Goal: Information Seeking & Learning: Learn about a topic

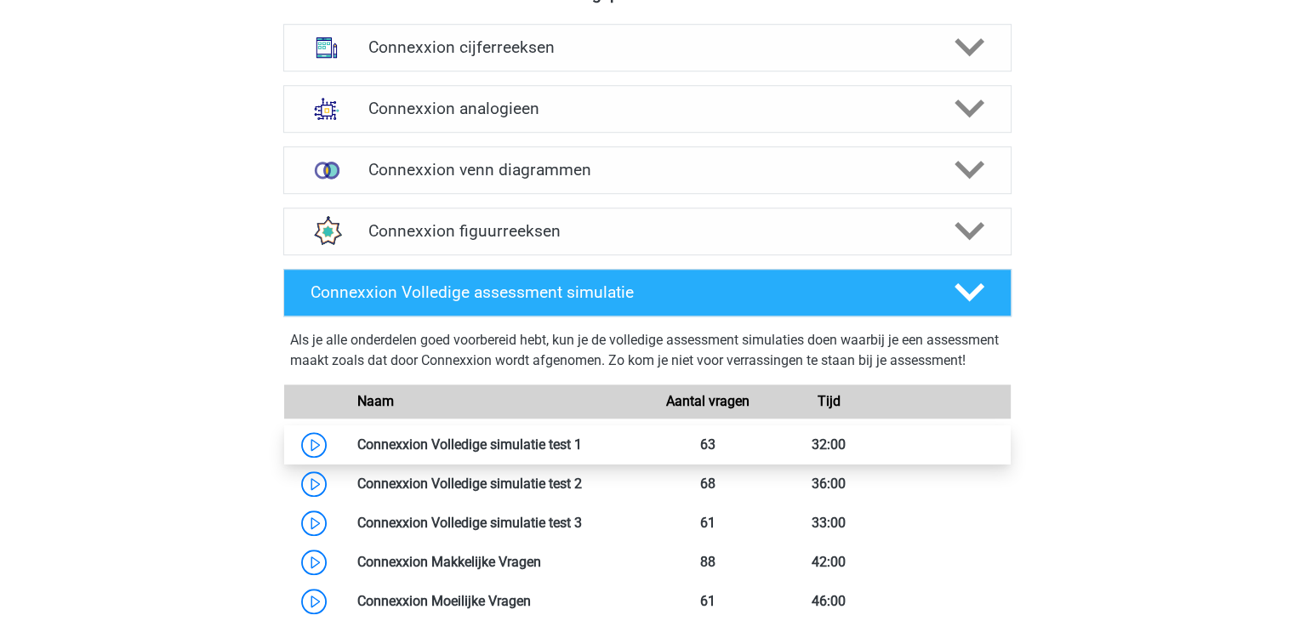
scroll to position [1034, 0]
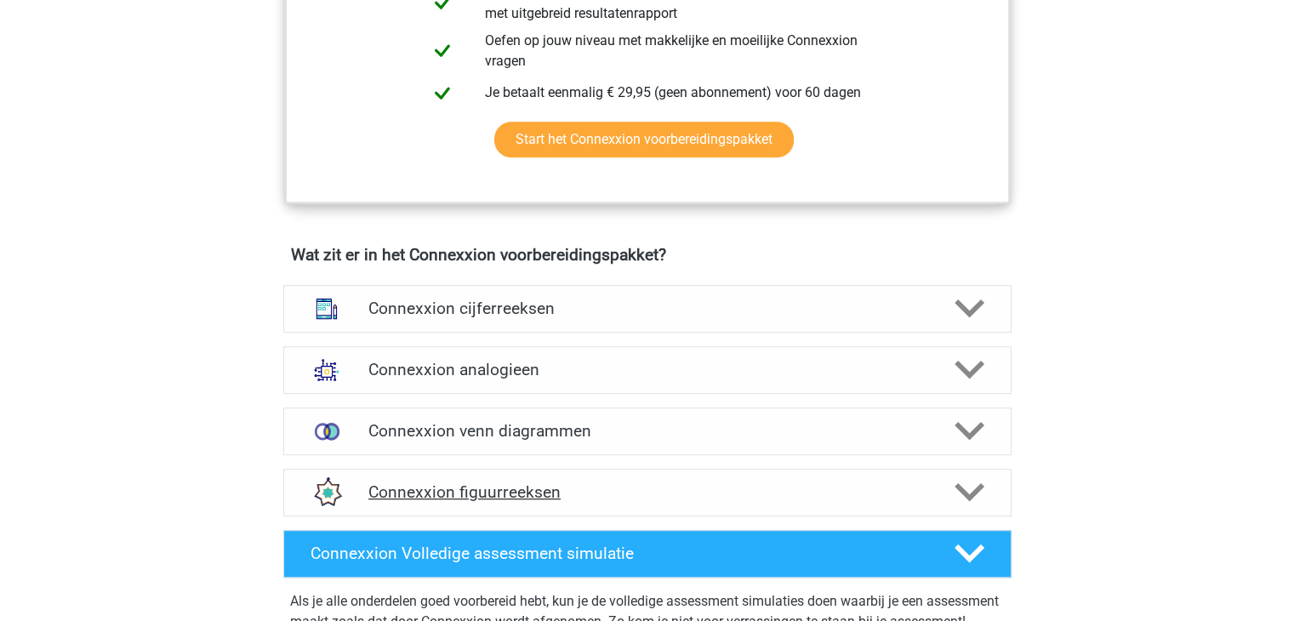
click at [456, 487] on h4 "Connexxion figuurreeksen" at bounding box center [646, 492] width 557 height 20
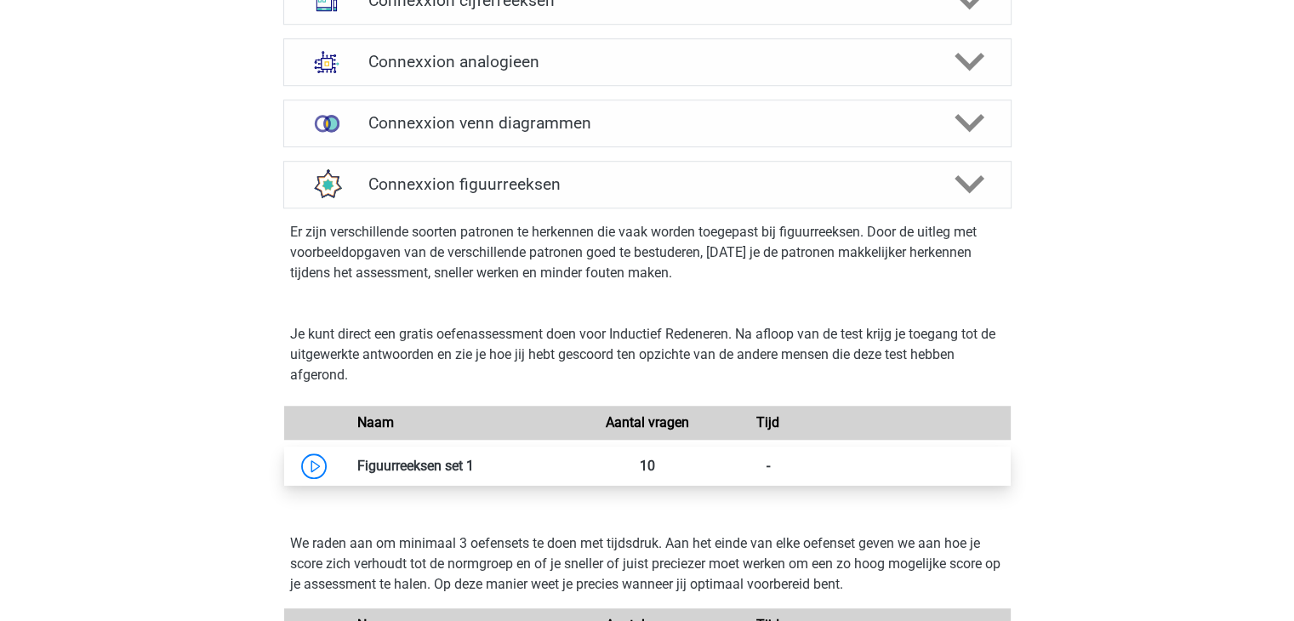
scroll to position [1375, 0]
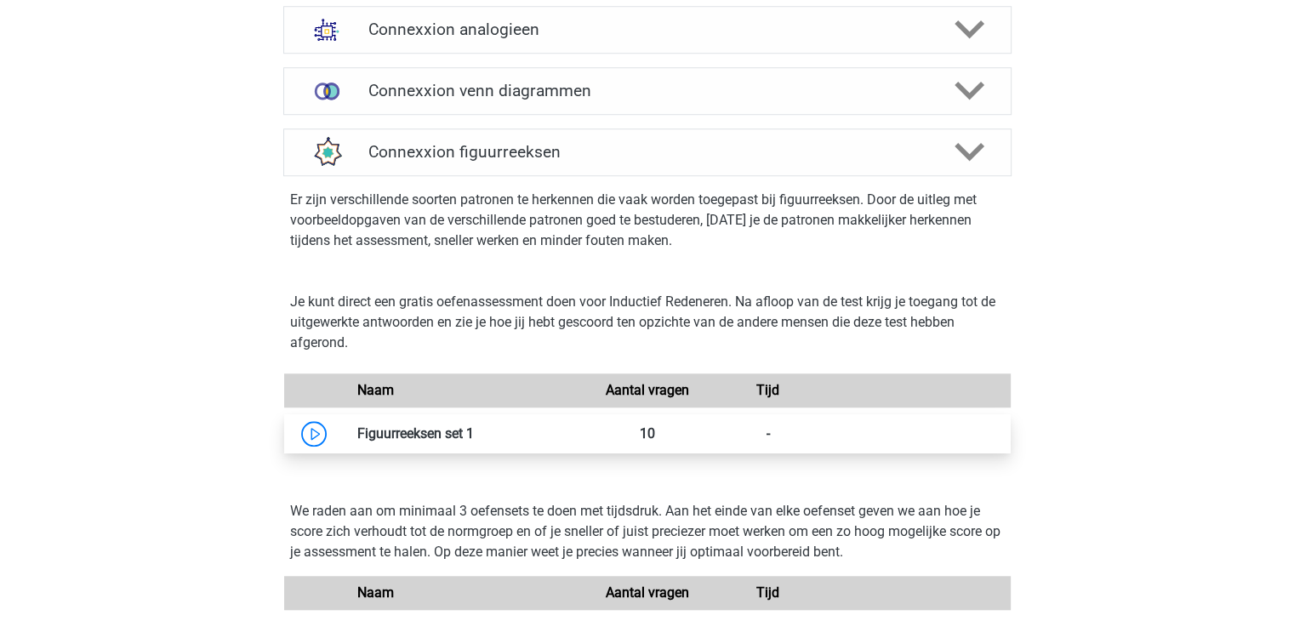
click at [474, 435] on link at bounding box center [474, 433] width 0 height 16
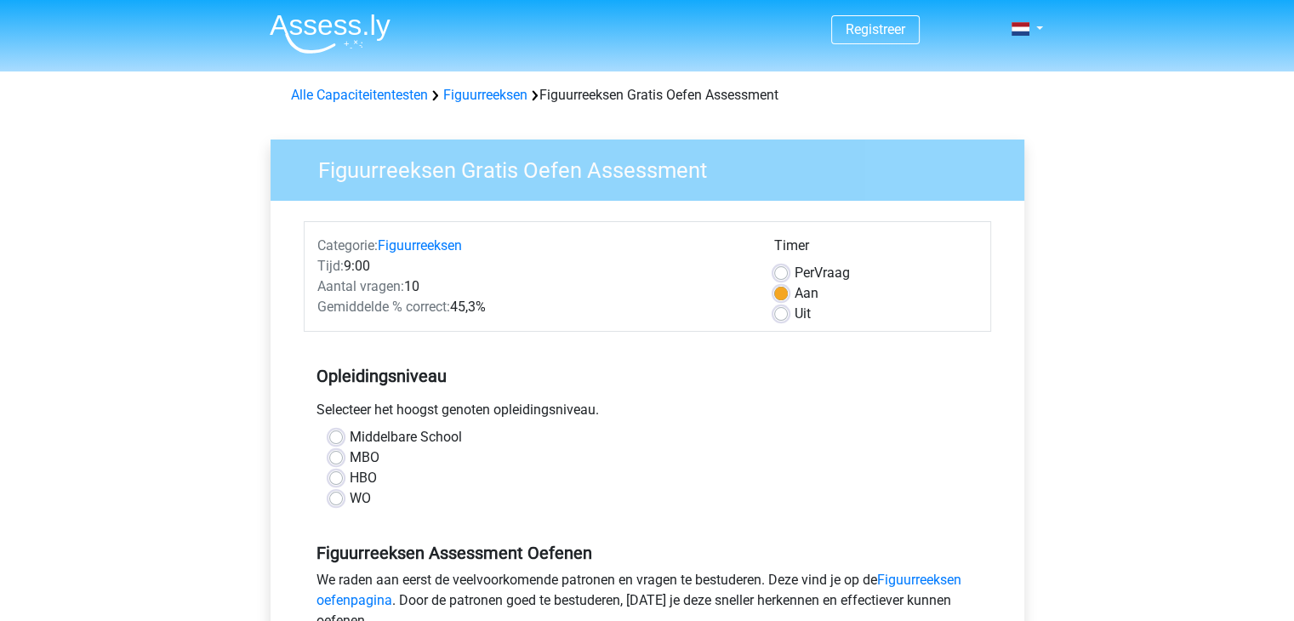
click at [350, 457] on label "MBO" at bounding box center [365, 457] width 30 height 20
click at [334, 457] on input "MBO" at bounding box center [336, 455] width 14 height 17
radio input "true"
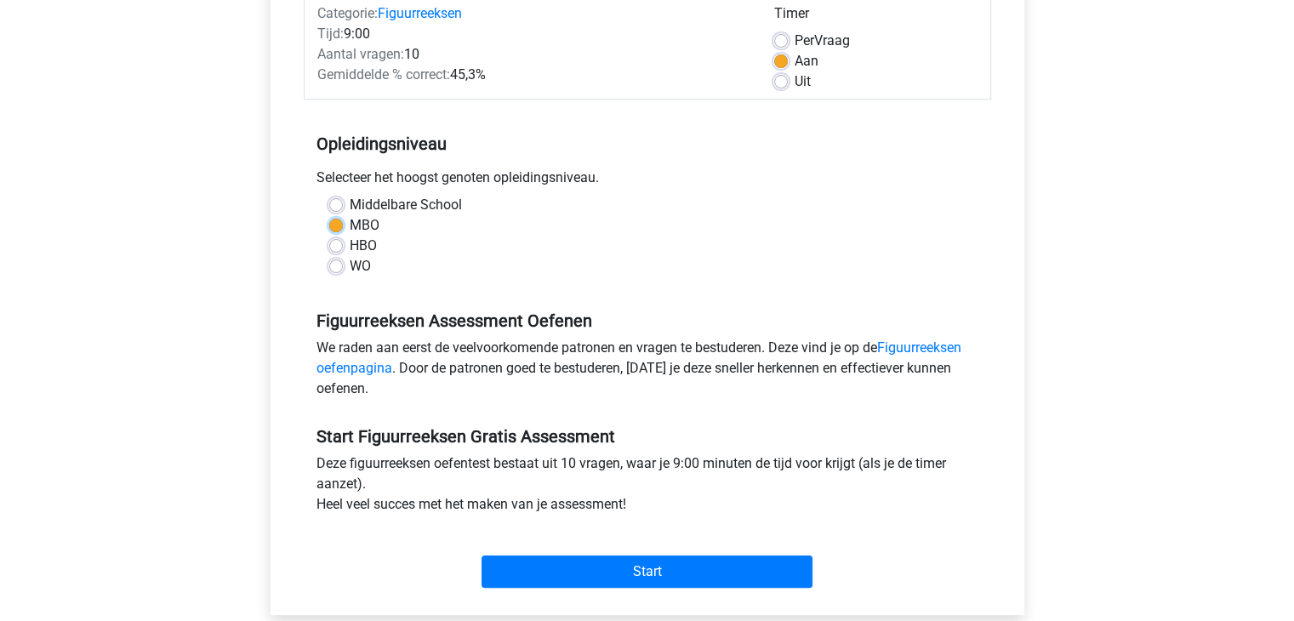
scroll to position [255, 0]
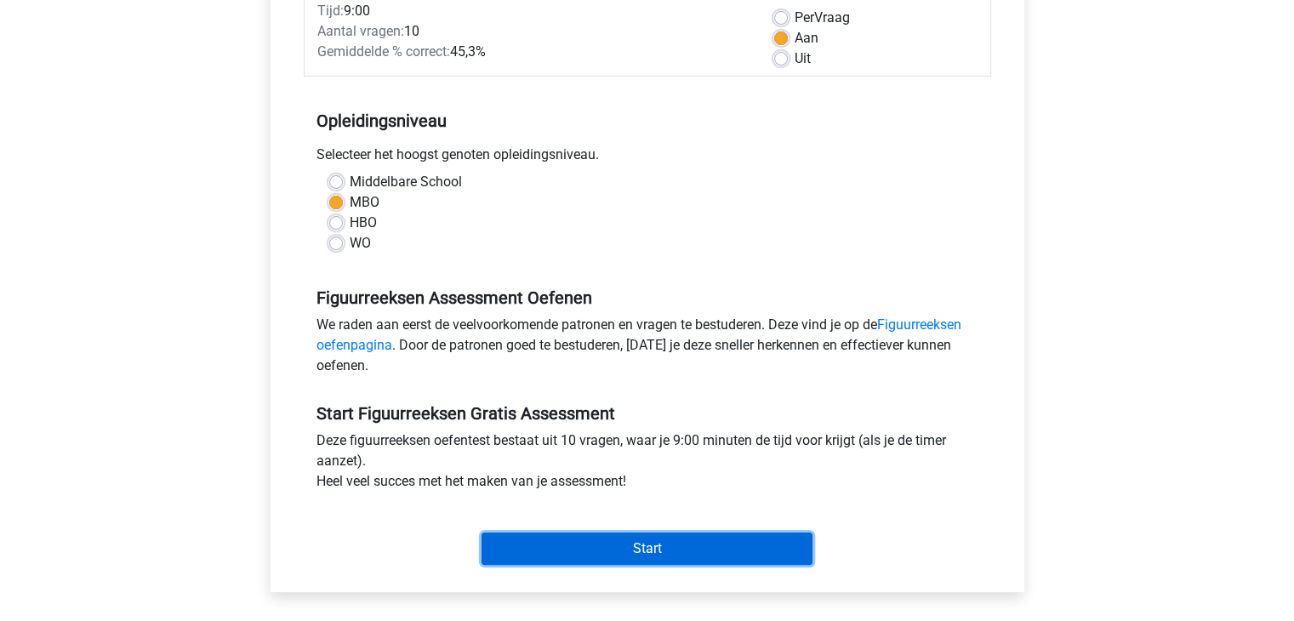
click at [653, 551] on input "Start" at bounding box center [647, 549] width 331 height 32
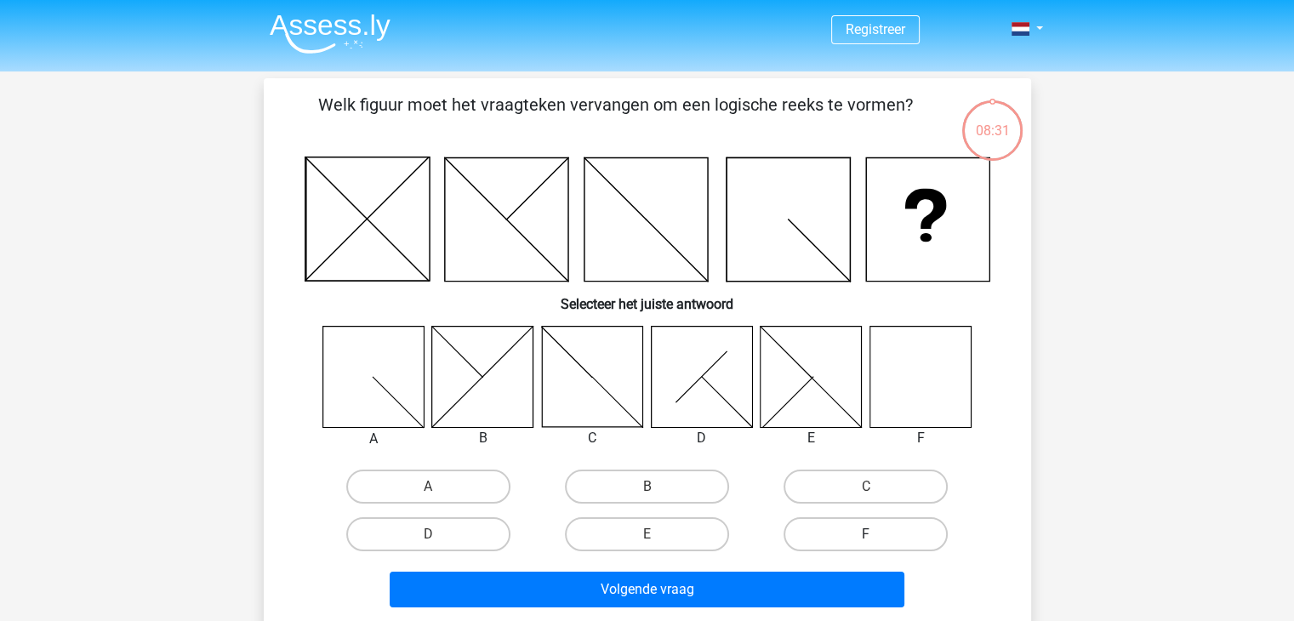
click at [875, 531] on label "F" at bounding box center [866, 534] width 164 height 34
click at [875, 534] on input "F" at bounding box center [871, 539] width 11 height 11
radio input "true"
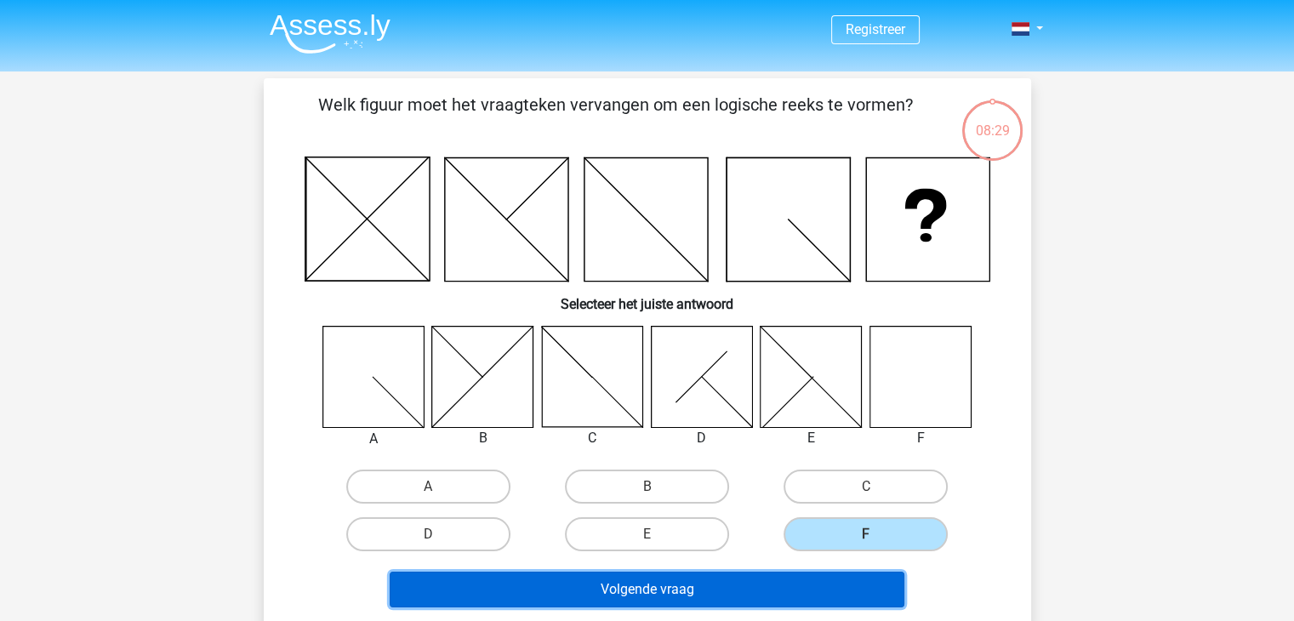
click at [775, 581] on button "Volgende vraag" at bounding box center [647, 590] width 515 height 36
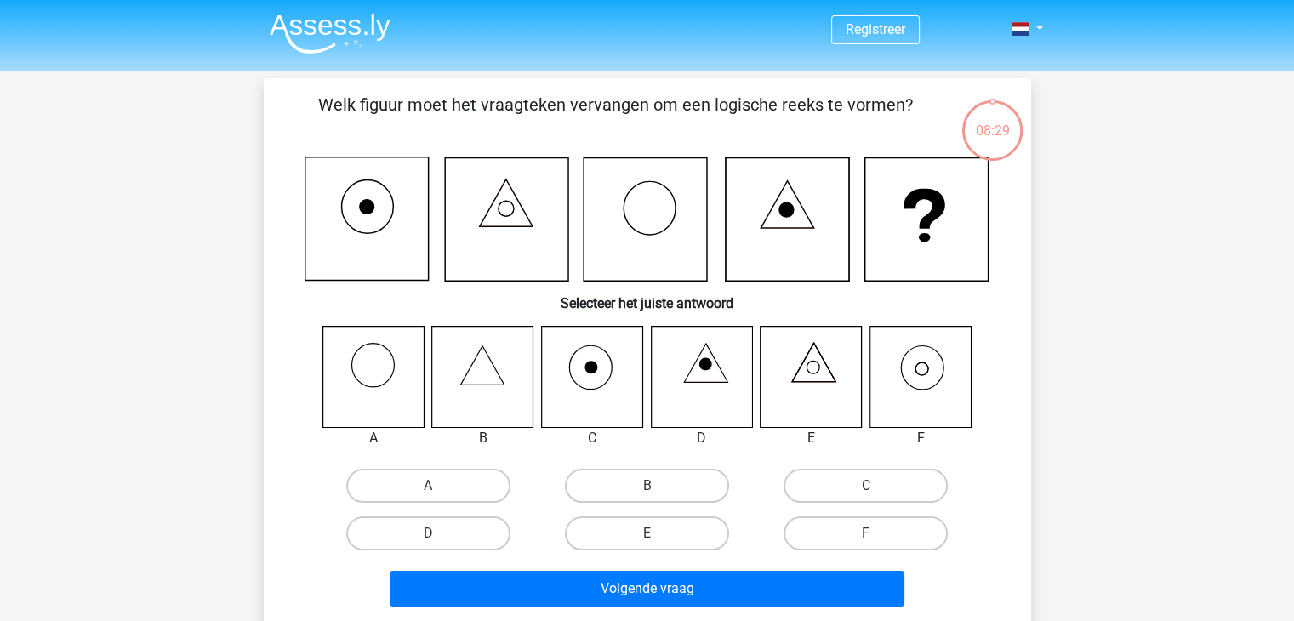
scroll to position [78, 0]
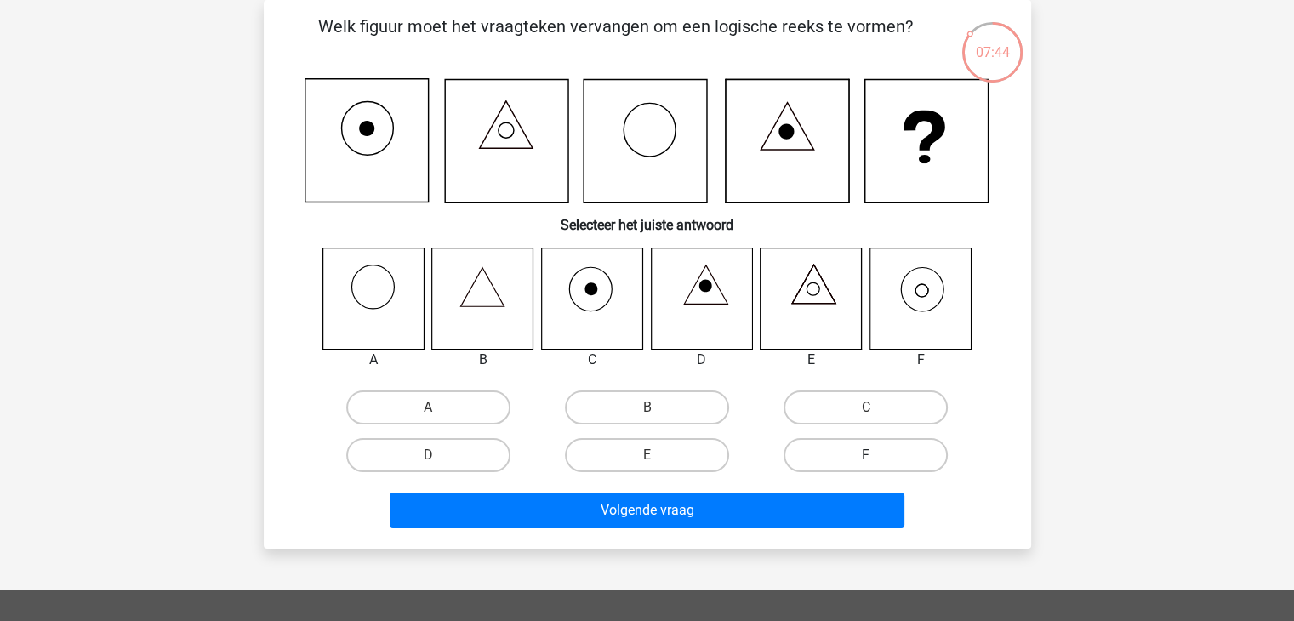
click at [872, 451] on label "F" at bounding box center [866, 455] width 164 height 34
click at [872, 455] on input "F" at bounding box center [871, 460] width 11 height 11
radio input "true"
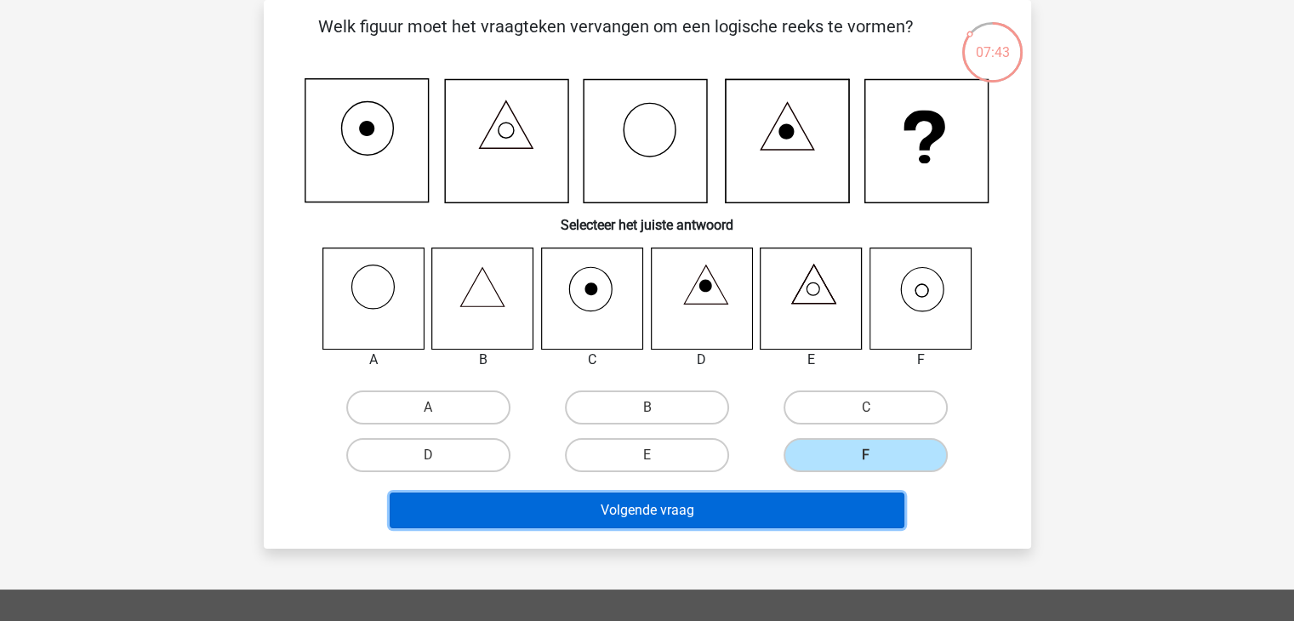
click at [757, 511] on button "Volgende vraag" at bounding box center [647, 511] width 515 height 36
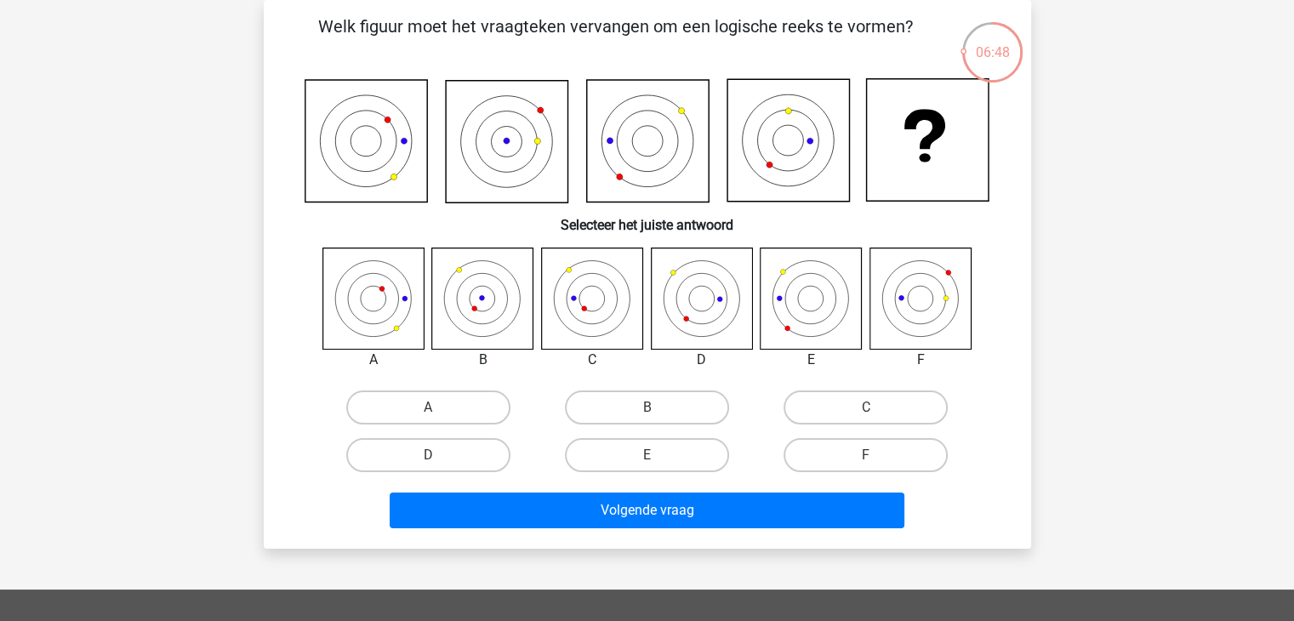
click at [649, 453] on label "E" at bounding box center [647, 455] width 164 height 34
click at [649, 455] on input "E" at bounding box center [652, 460] width 11 height 11
radio input "true"
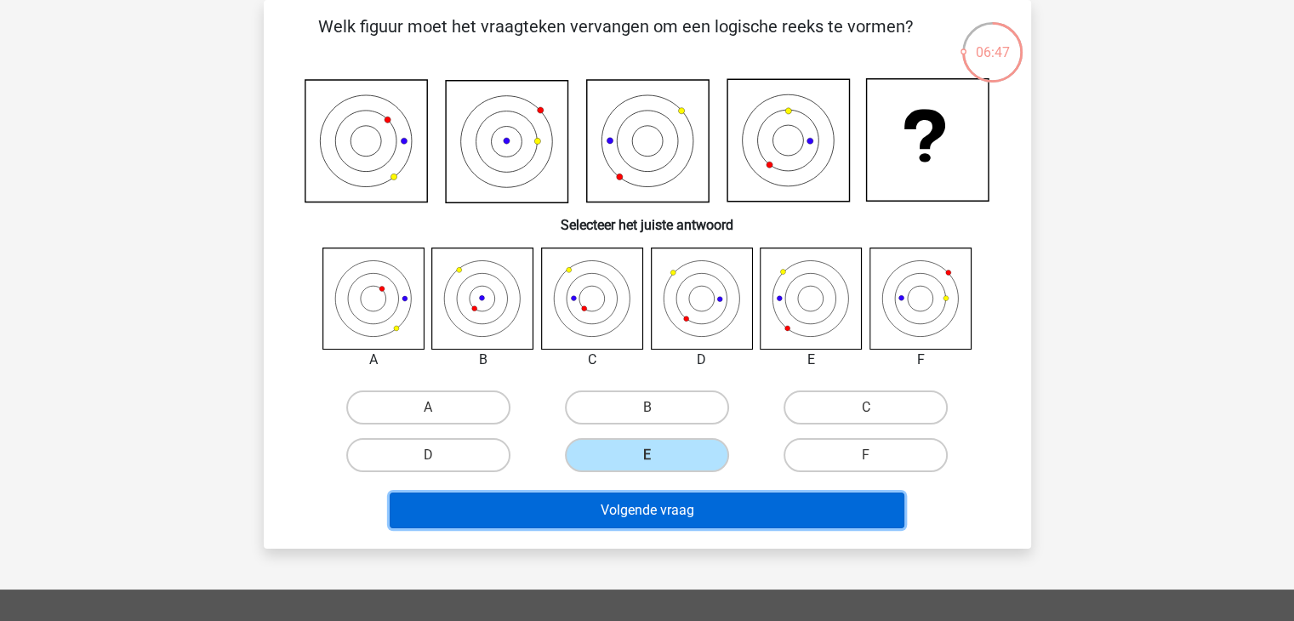
click at [643, 503] on button "Volgende vraag" at bounding box center [647, 511] width 515 height 36
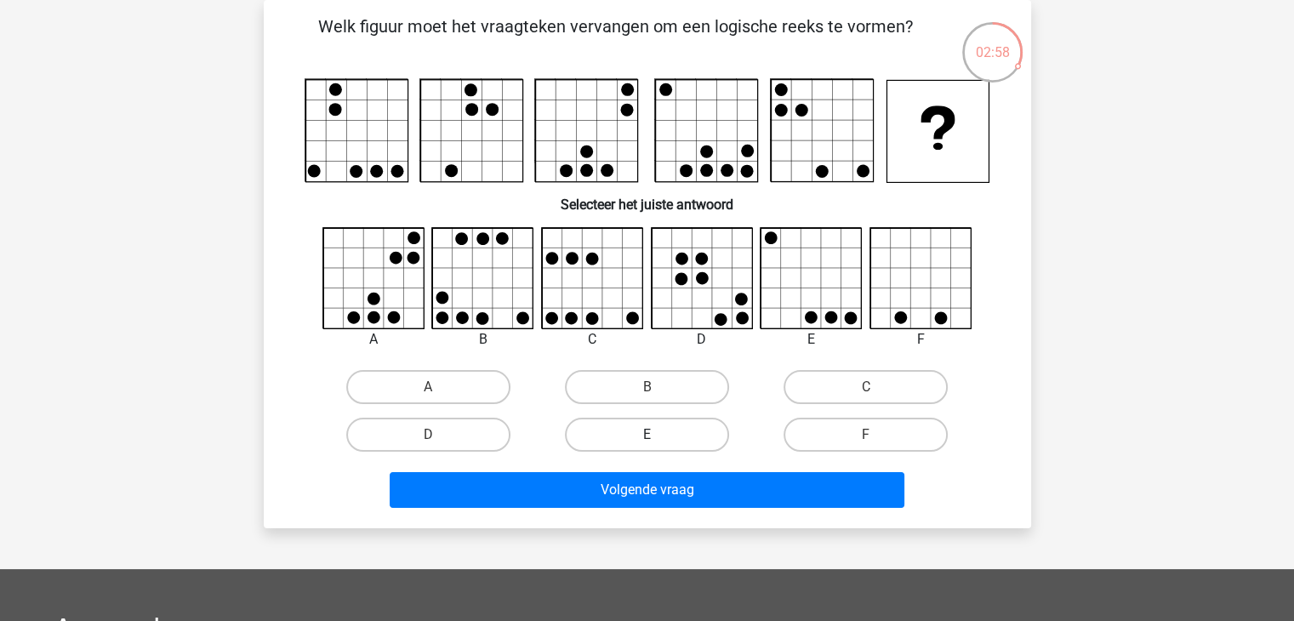
click at [656, 430] on label "E" at bounding box center [647, 435] width 164 height 34
click at [656, 435] on input "E" at bounding box center [652, 440] width 11 height 11
radio input "true"
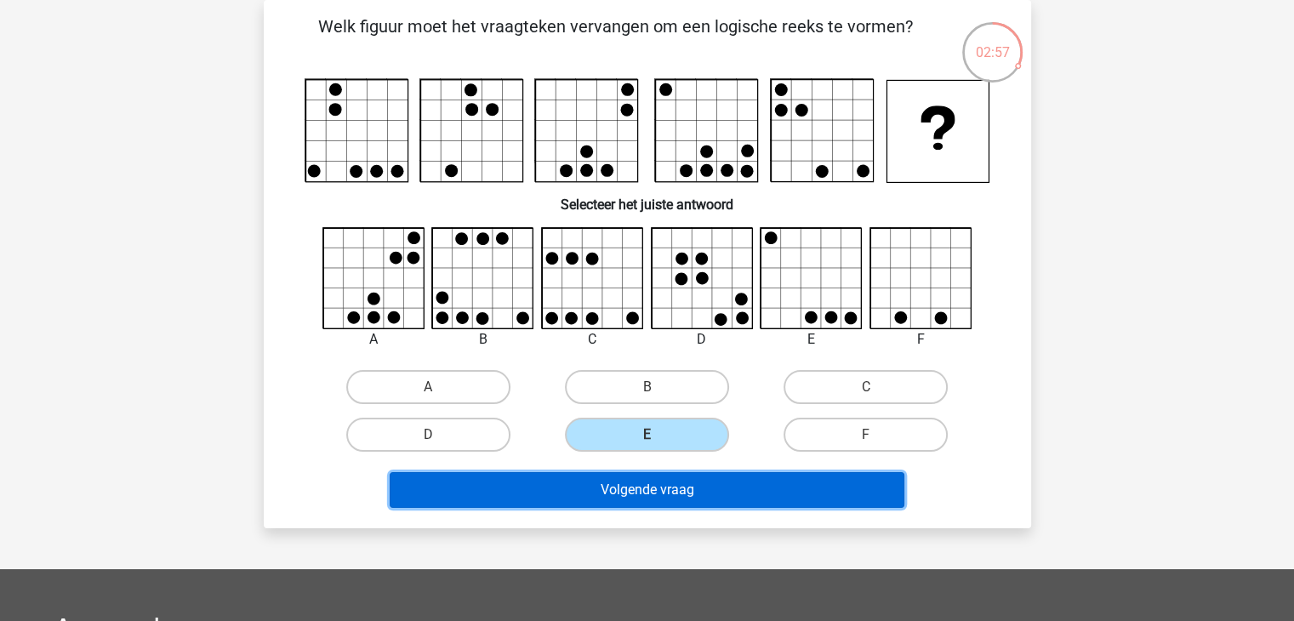
click at [666, 493] on button "Volgende vraag" at bounding box center [647, 490] width 515 height 36
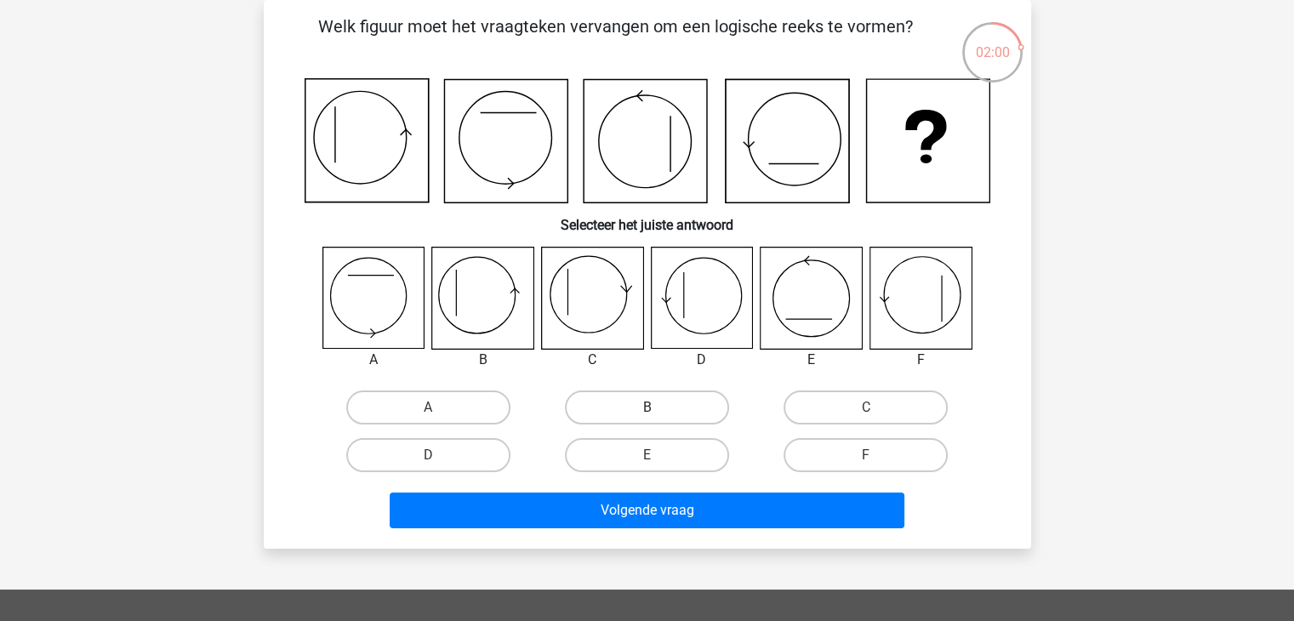
click at [660, 407] on label "B" at bounding box center [647, 407] width 164 height 34
click at [658, 407] on input "B" at bounding box center [652, 412] width 11 height 11
radio input "true"
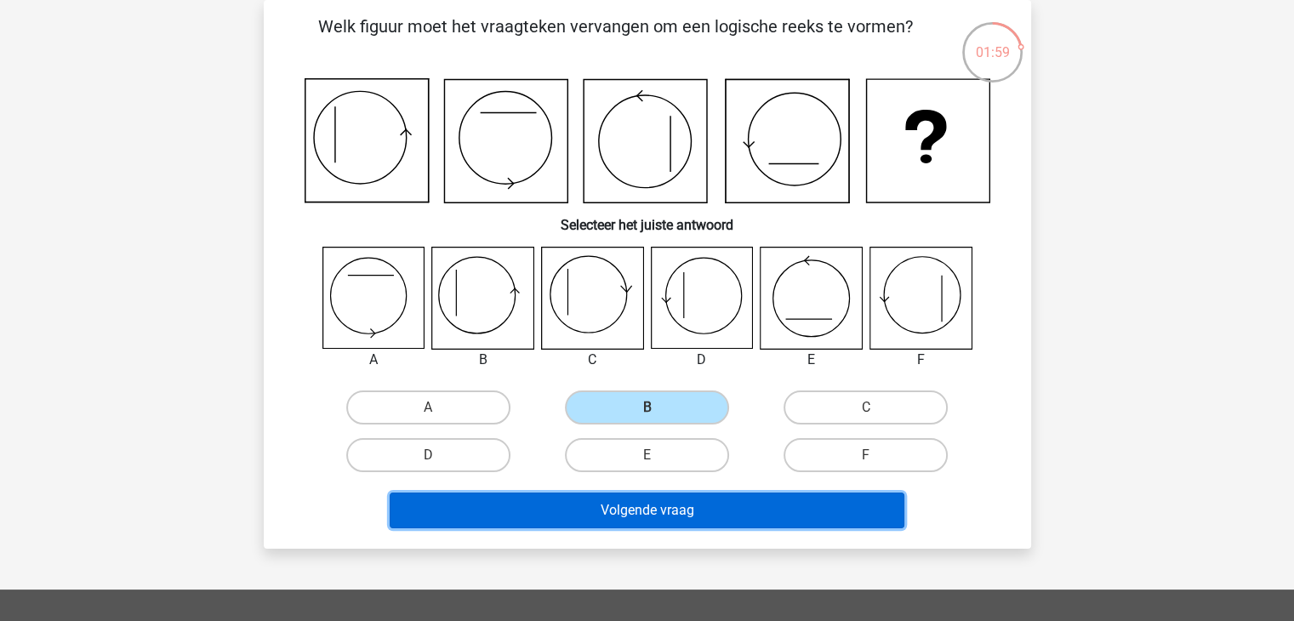
click at [658, 499] on button "Volgende vraag" at bounding box center [647, 511] width 515 height 36
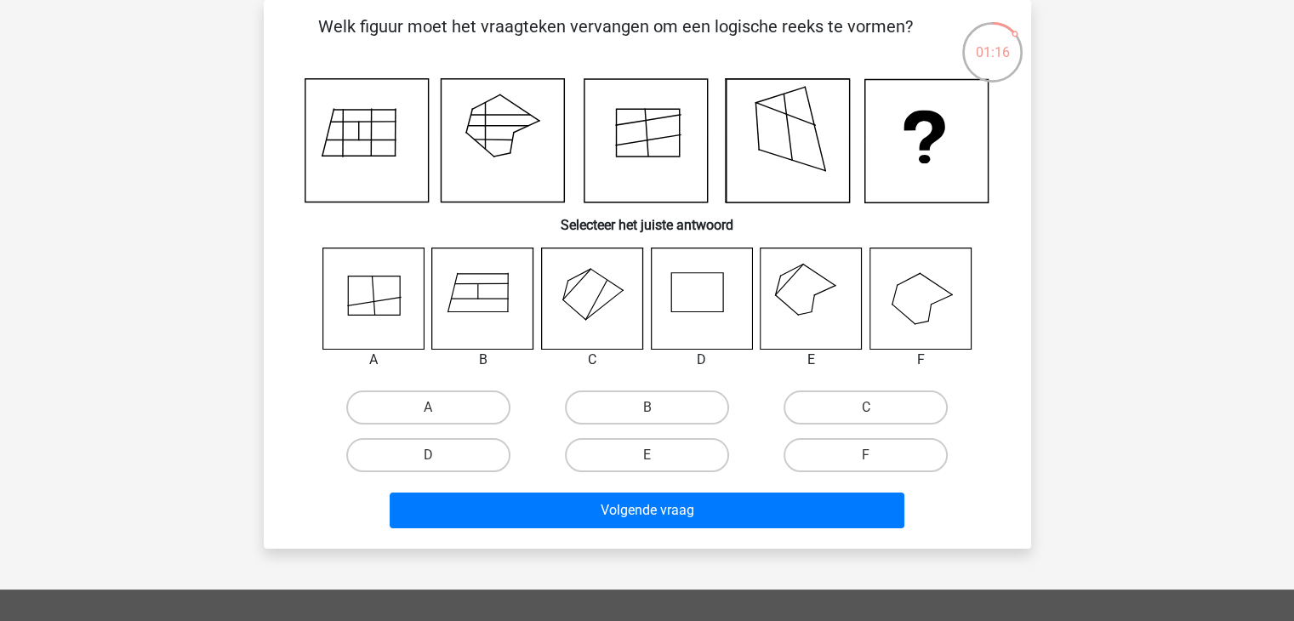
click at [648, 456] on input "E" at bounding box center [652, 460] width 11 height 11
radio input "true"
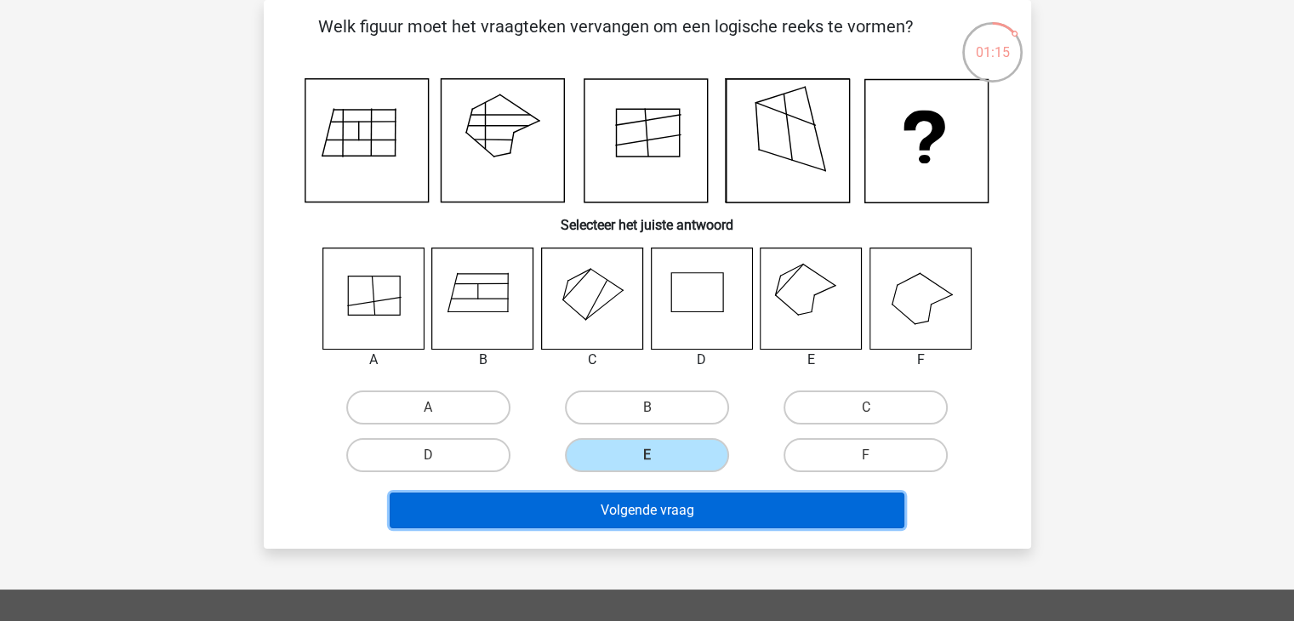
click at [711, 511] on button "Volgende vraag" at bounding box center [647, 511] width 515 height 36
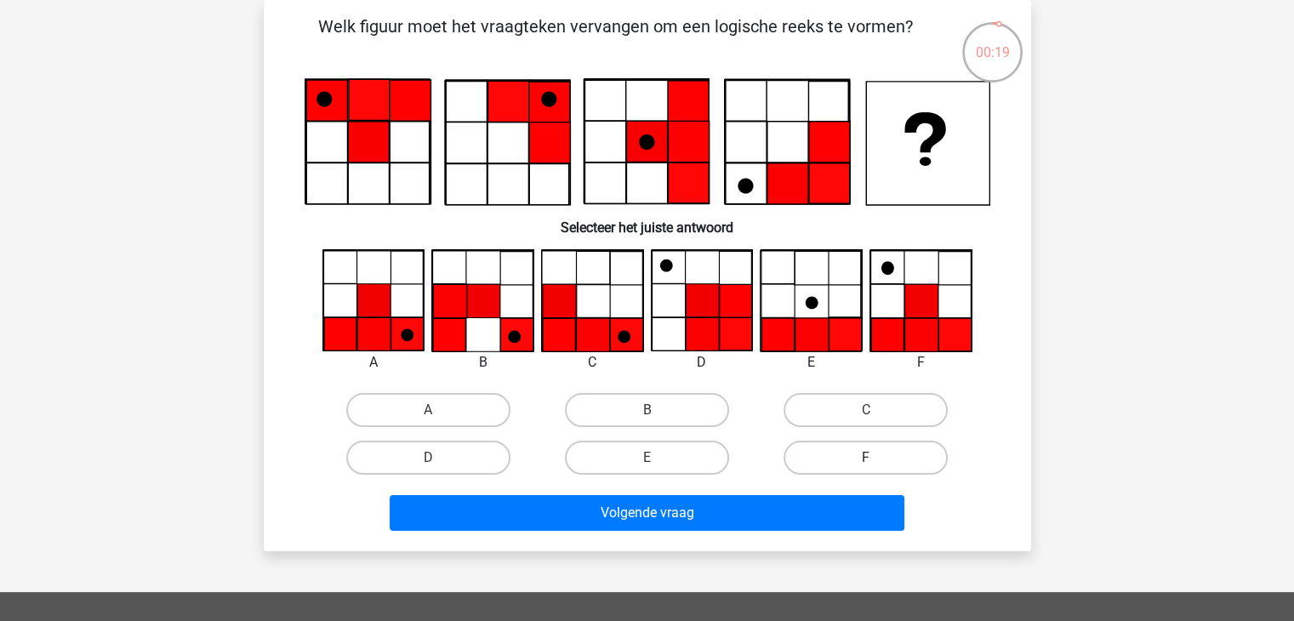
click at [842, 453] on label "F" at bounding box center [866, 458] width 164 height 34
click at [866, 458] on input "F" at bounding box center [871, 463] width 11 height 11
radio input "true"
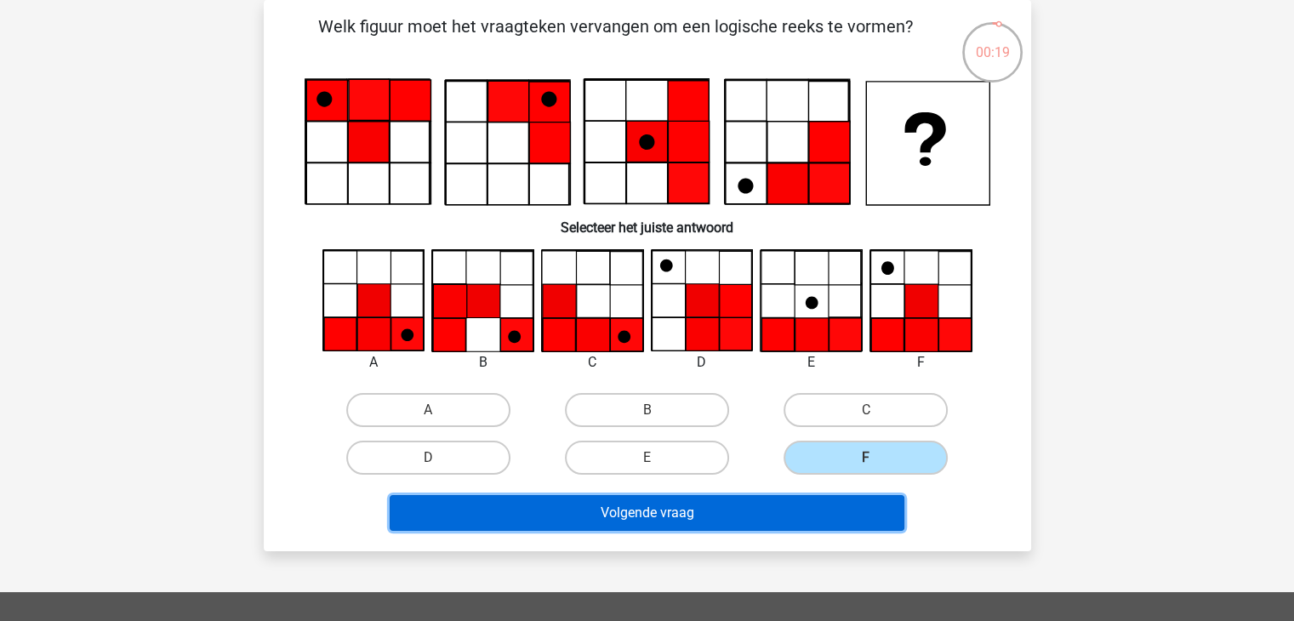
click at [772, 510] on button "Volgende vraag" at bounding box center [647, 513] width 515 height 36
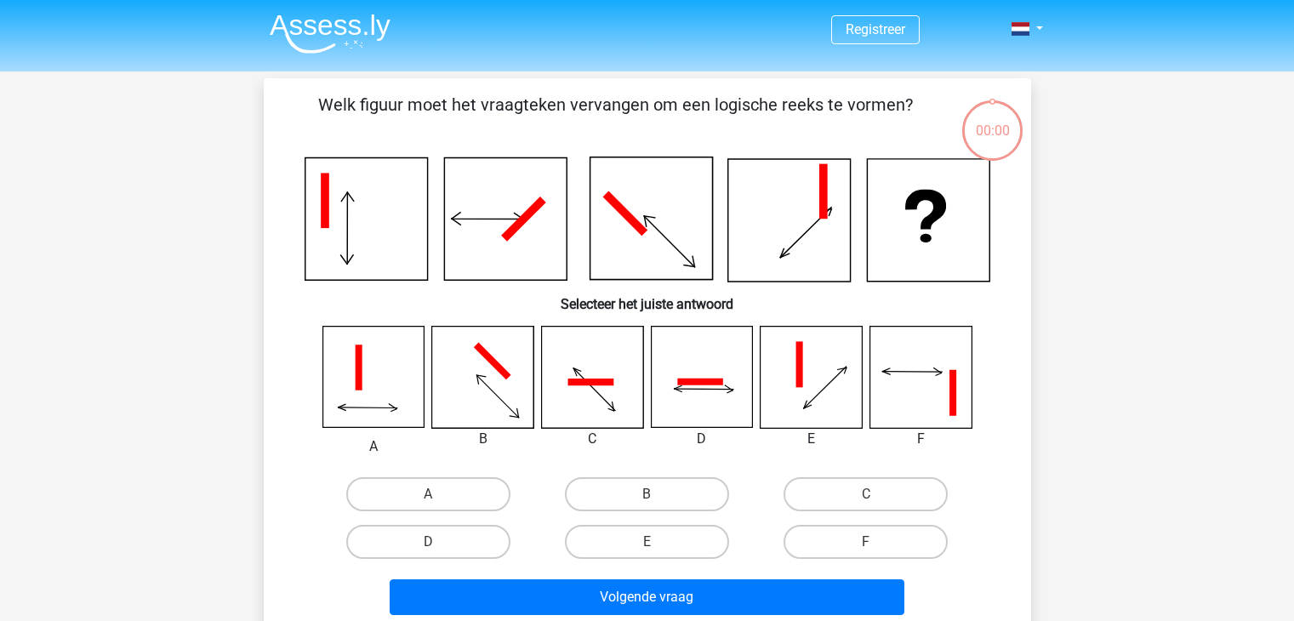
scroll to position [78, 0]
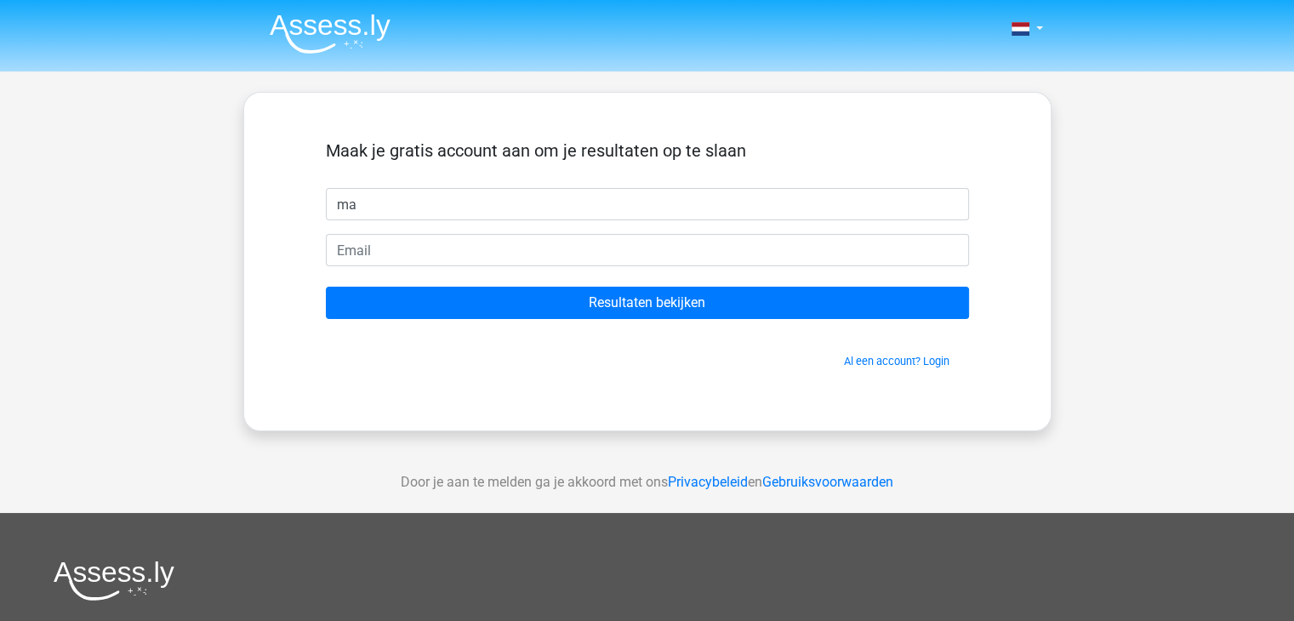
type input "m"
type input "Mark"
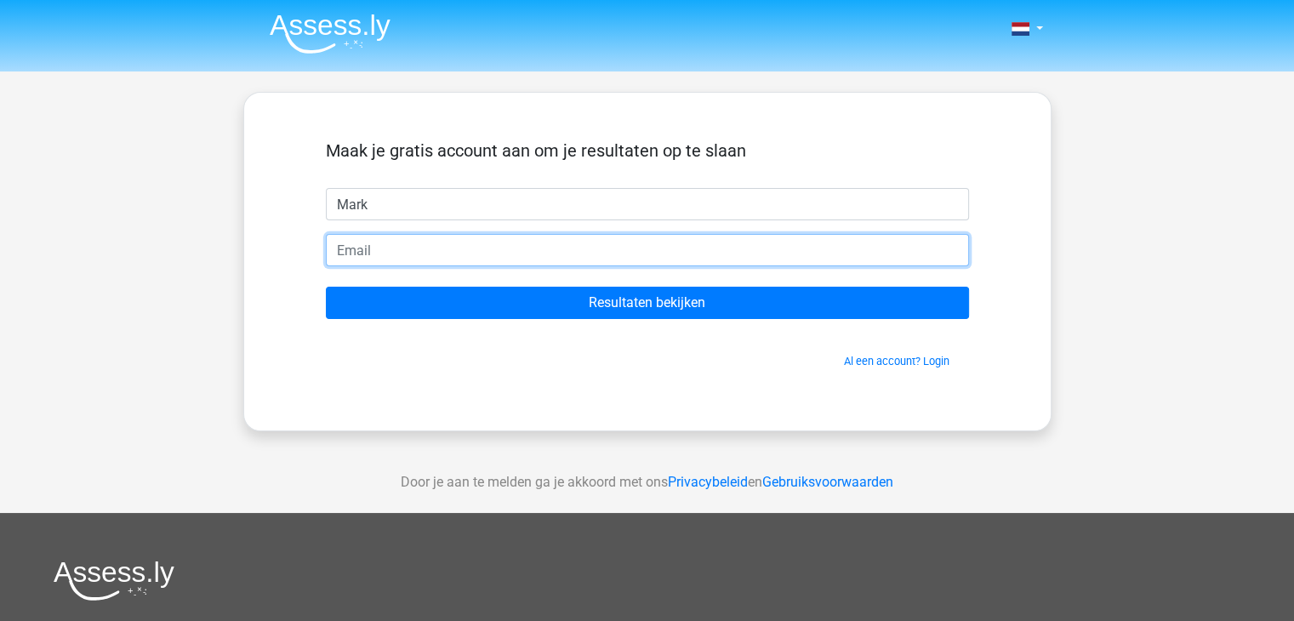
click at [467, 254] on input "email" at bounding box center [647, 250] width 643 height 32
type input "[EMAIL_ADDRESS][DOMAIN_NAME]"
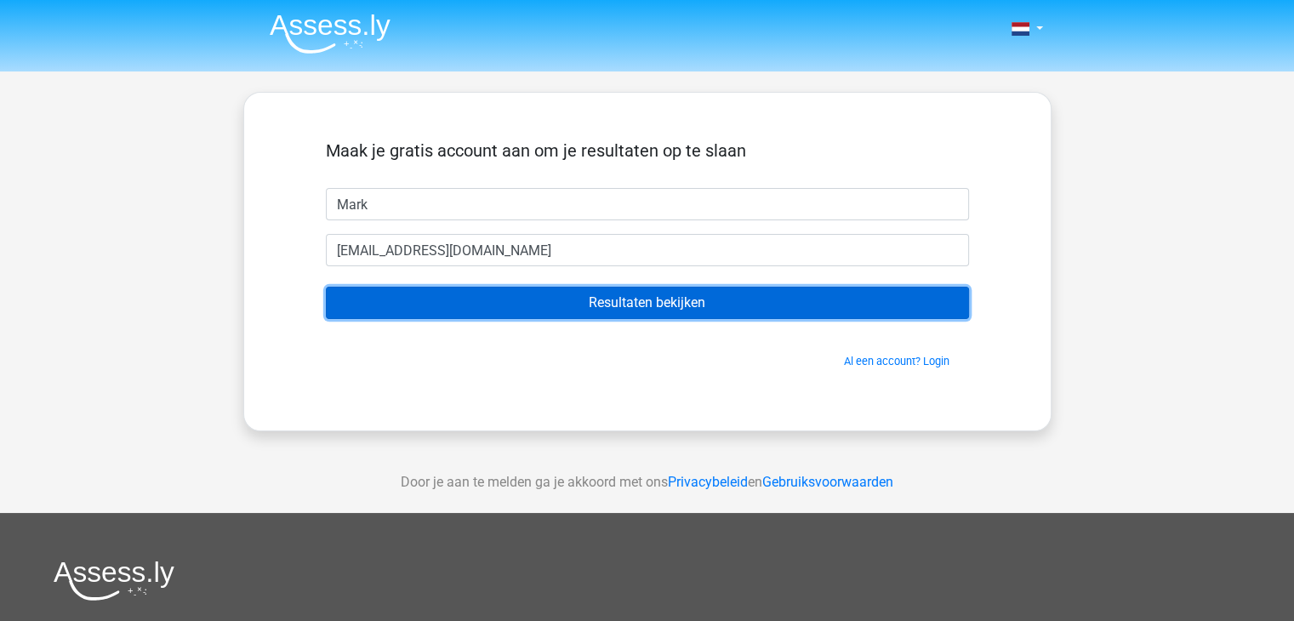
click at [657, 300] on input "Resultaten bekijken" at bounding box center [647, 303] width 643 height 32
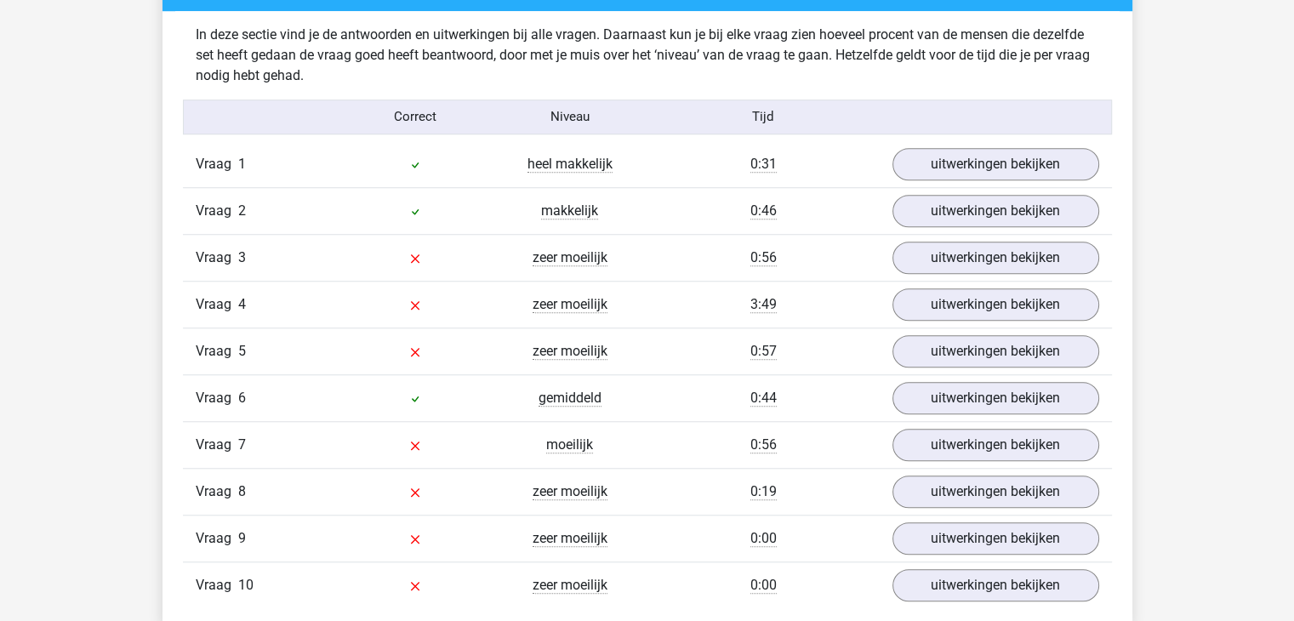
scroll to position [1361, 0]
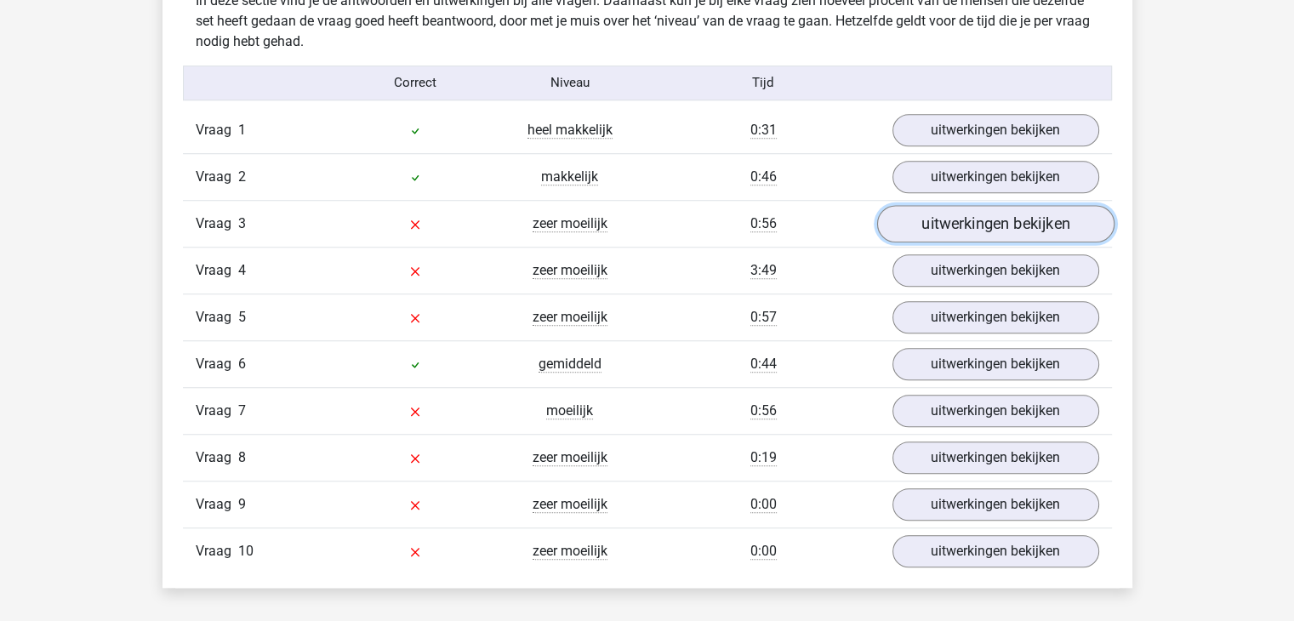
click at [949, 224] on link "uitwerkingen bekijken" at bounding box center [994, 223] width 237 height 37
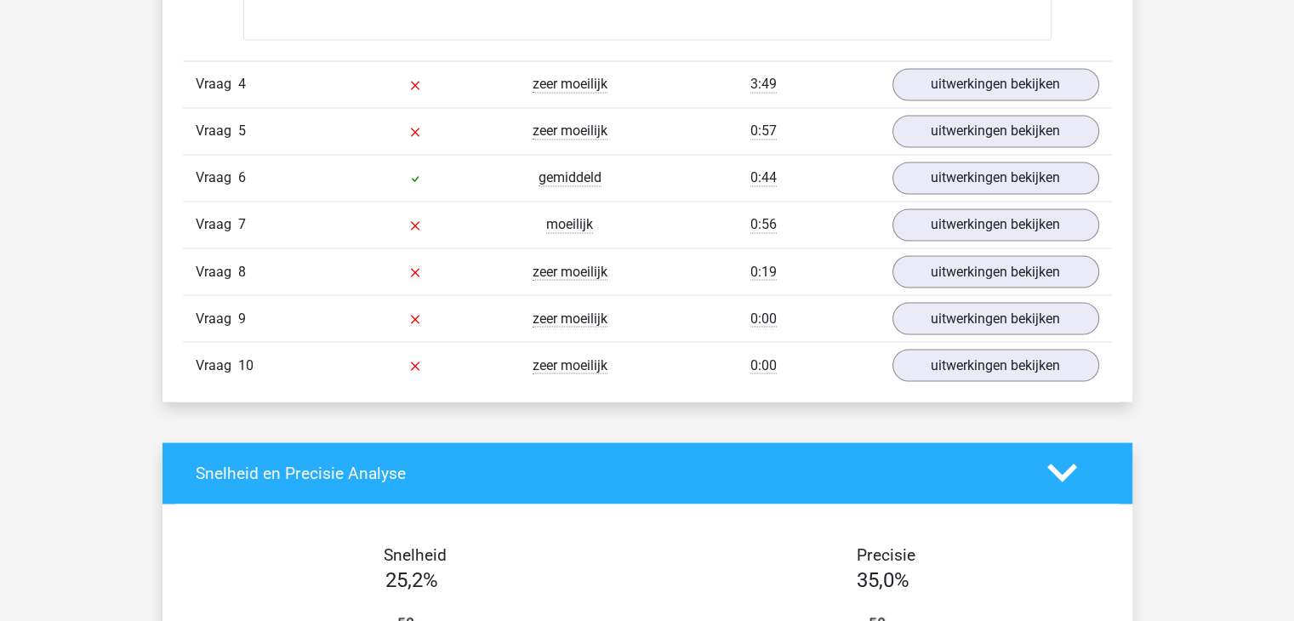
scroll to position [2977, 0]
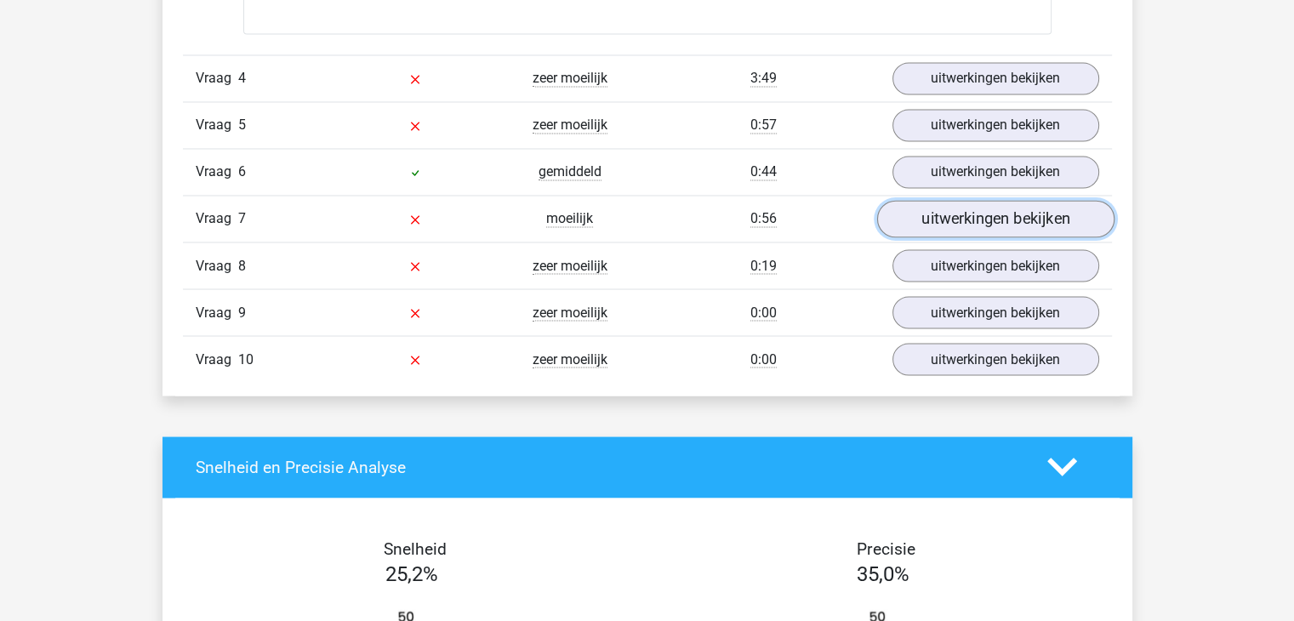
click at [1000, 215] on link "uitwerkingen bekijken" at bounding box center [994, 218] width 237 height 37
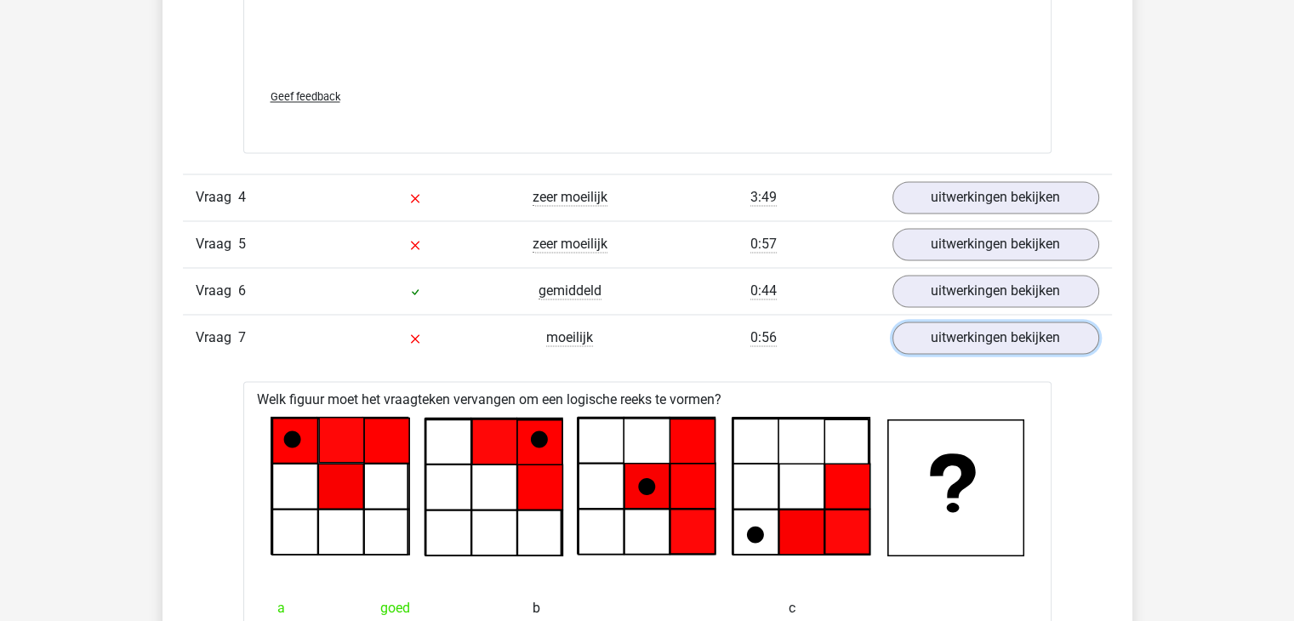
scroll to position [2807, 0]
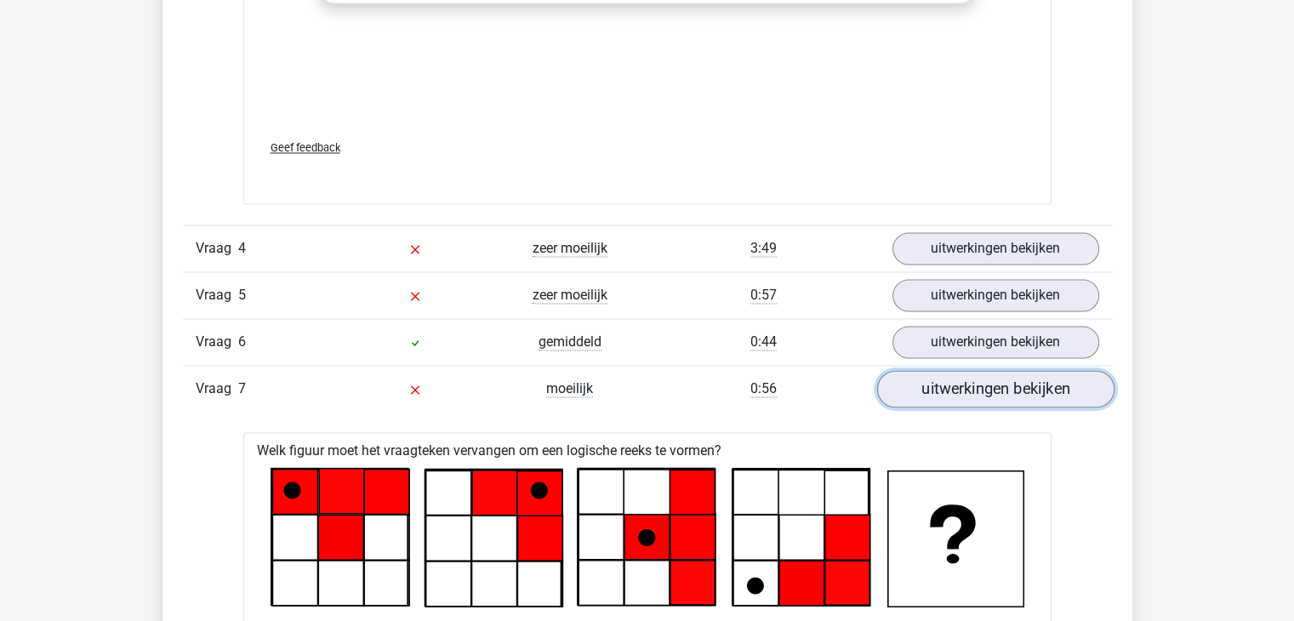
click at [1032, 379] on link "uitwerkingen bekijken" at bounding box center [994, 388] width 237 height 37
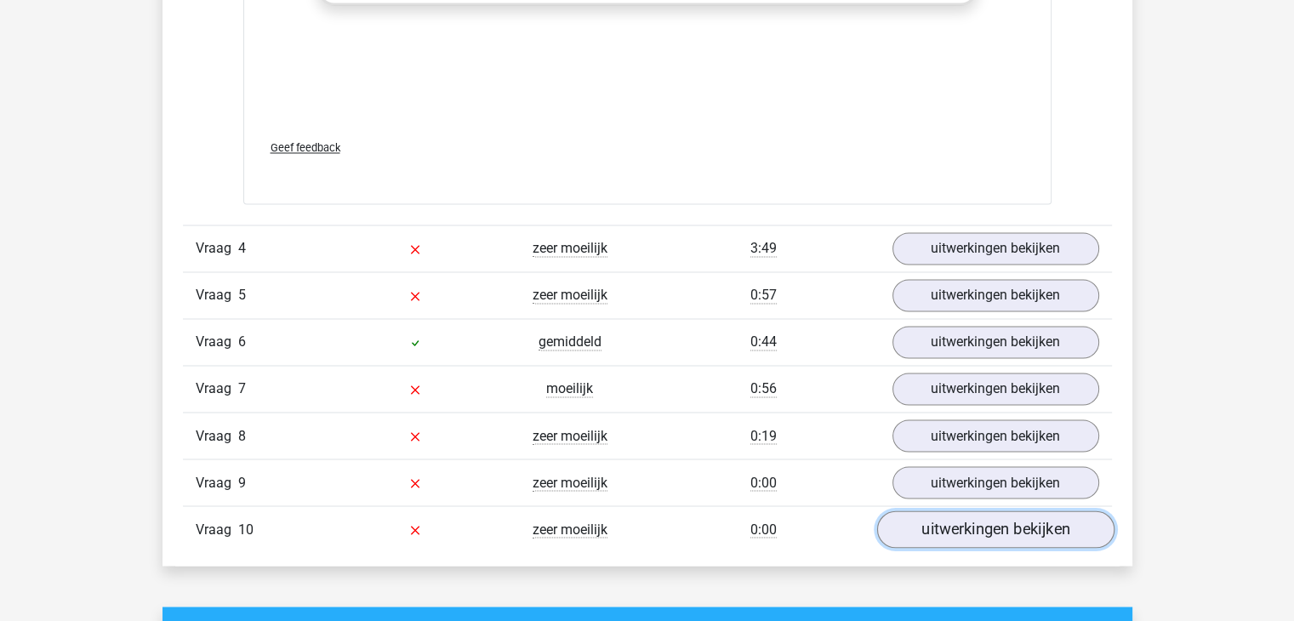
click at [1045, 518] on link "uitwerkingen bekijken" at bounding box center [994, 528] width 237 height 37
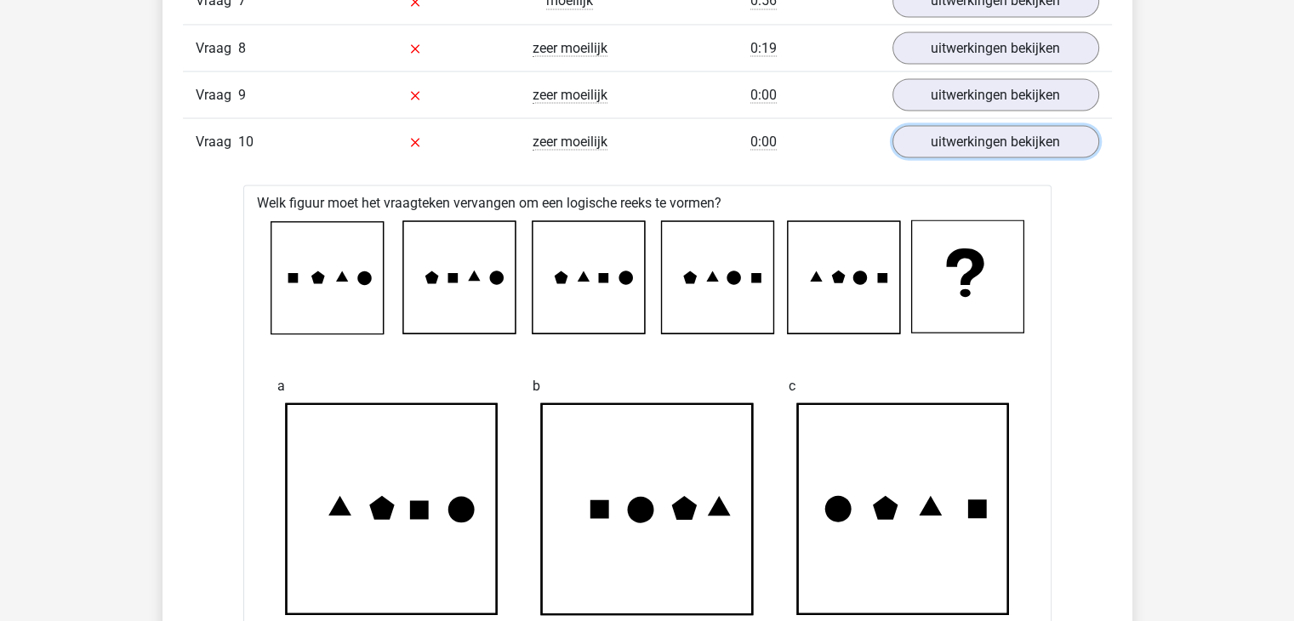
scroll to position [2977, 0]
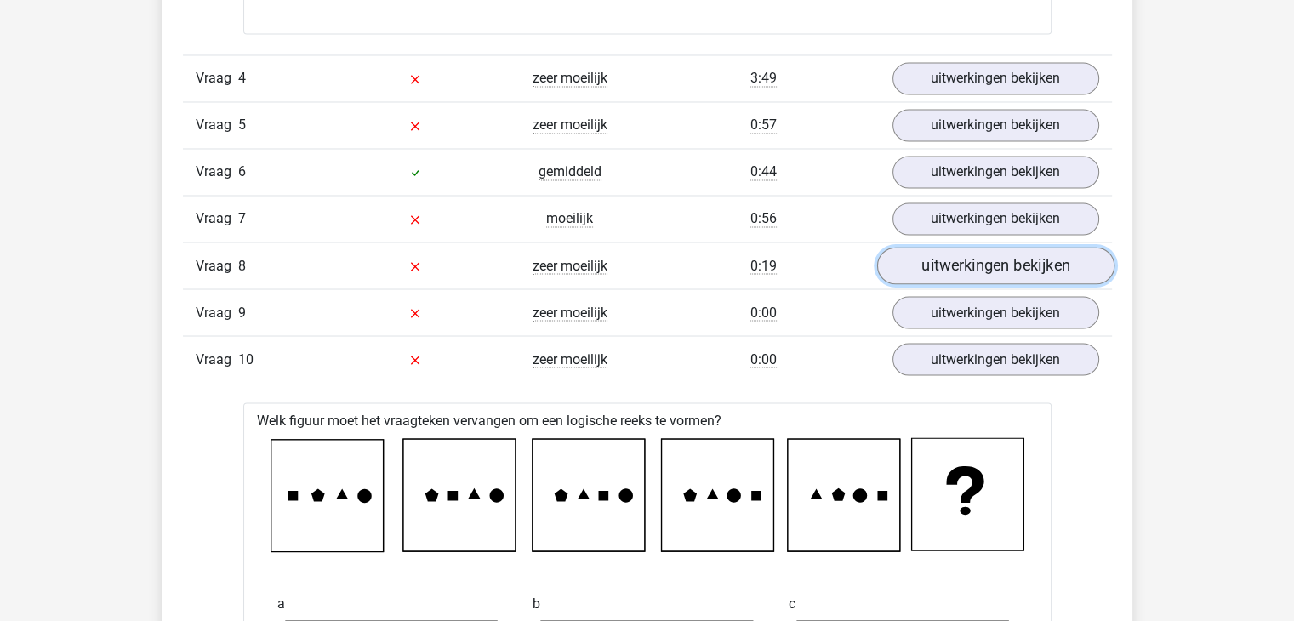
click at [1013, 266] on link "uitwerkingen bekijken" at bounding box center [994, 265] width 237 height 37
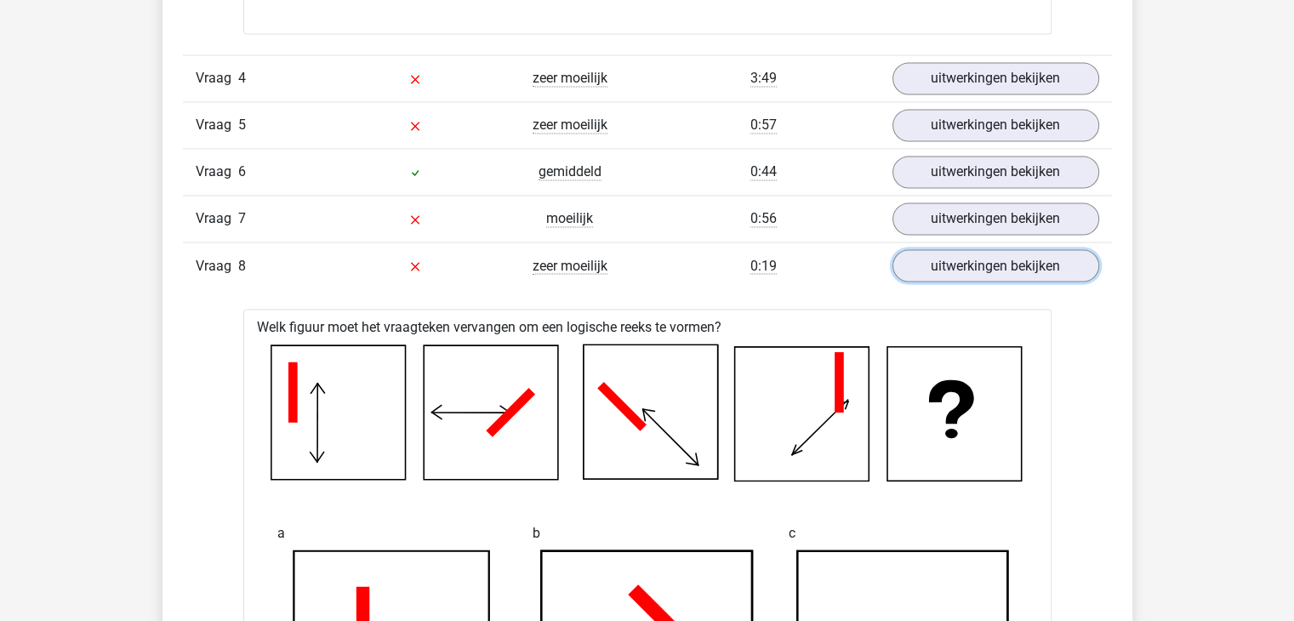
scroll to position [2892, 0]
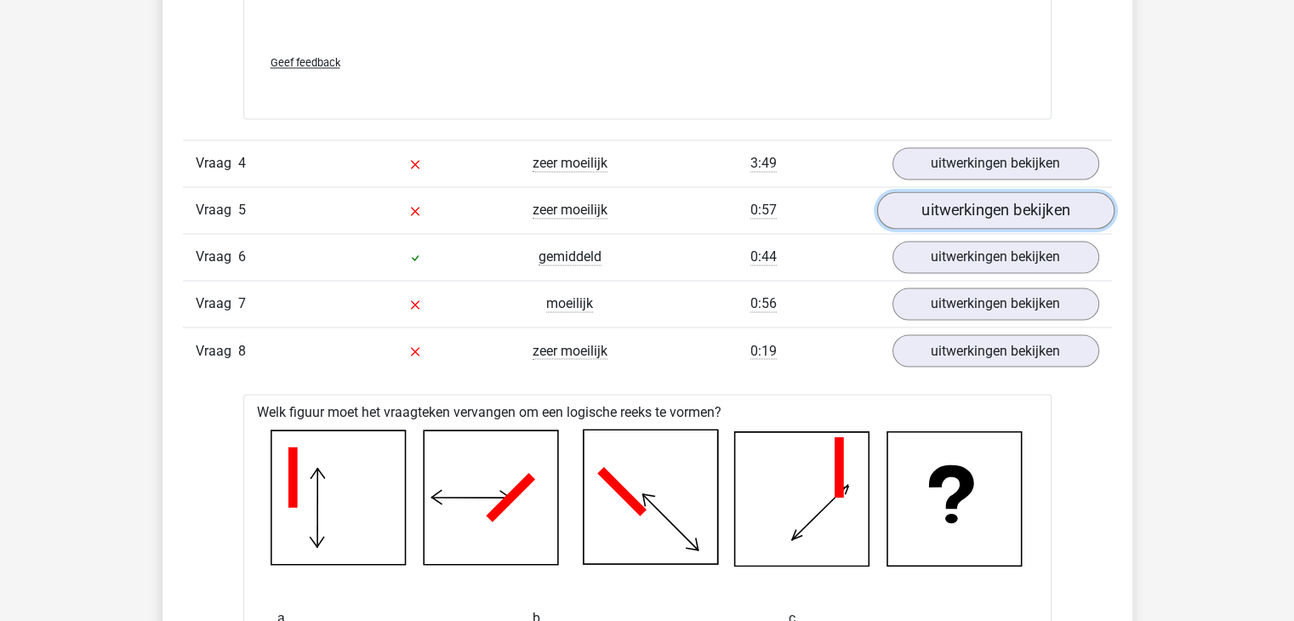
click at [983, 208] on link "uitwerkingen bekijken" at bounding box center [994, 209] width 237 height 37
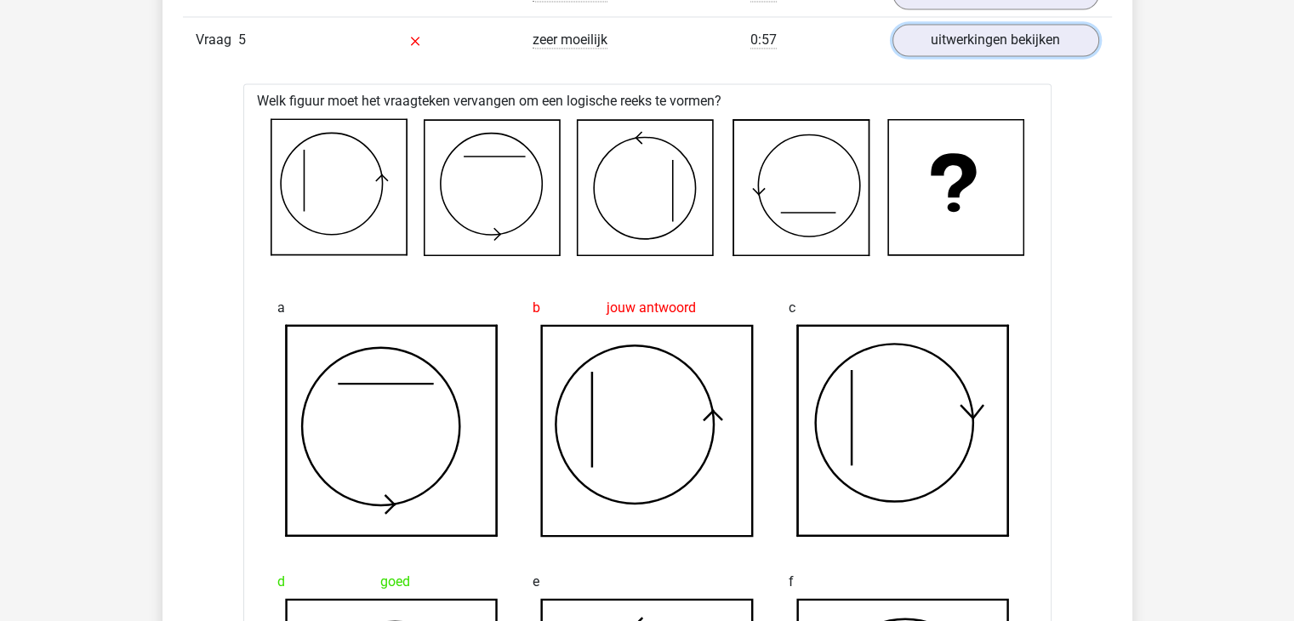
scroll to position [2807, 0]
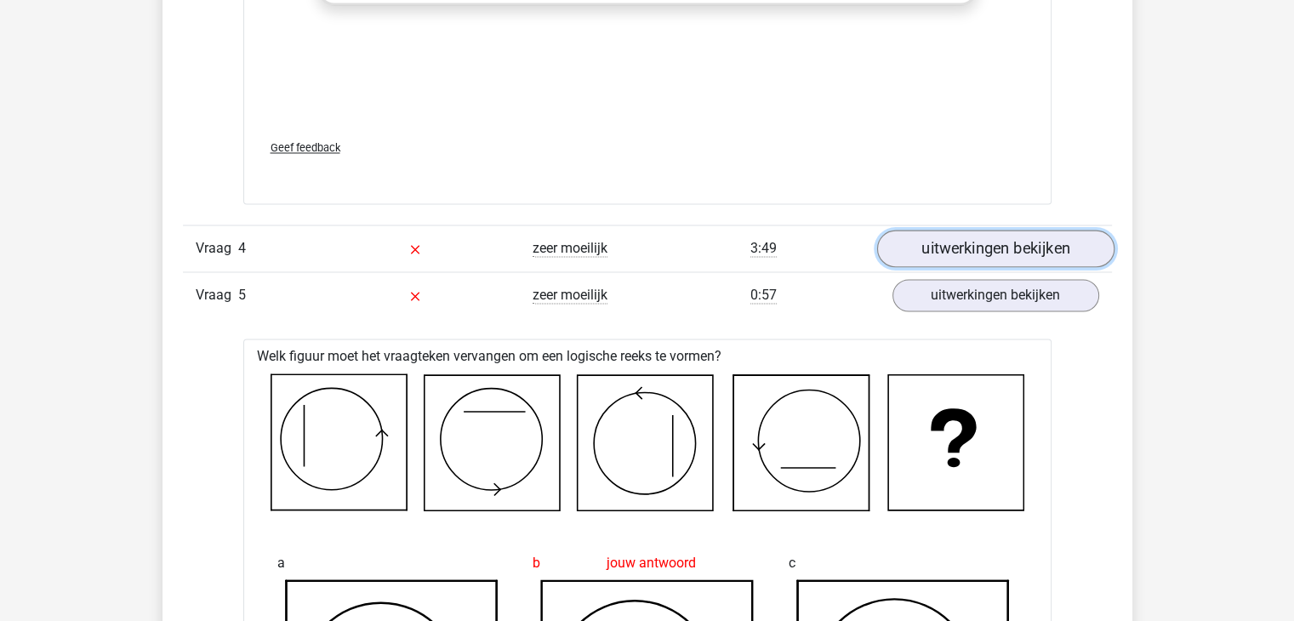
click at [946, 249] on link "uitwerkingen bekijken" at bounding box center [994, 248] width 237 height 37
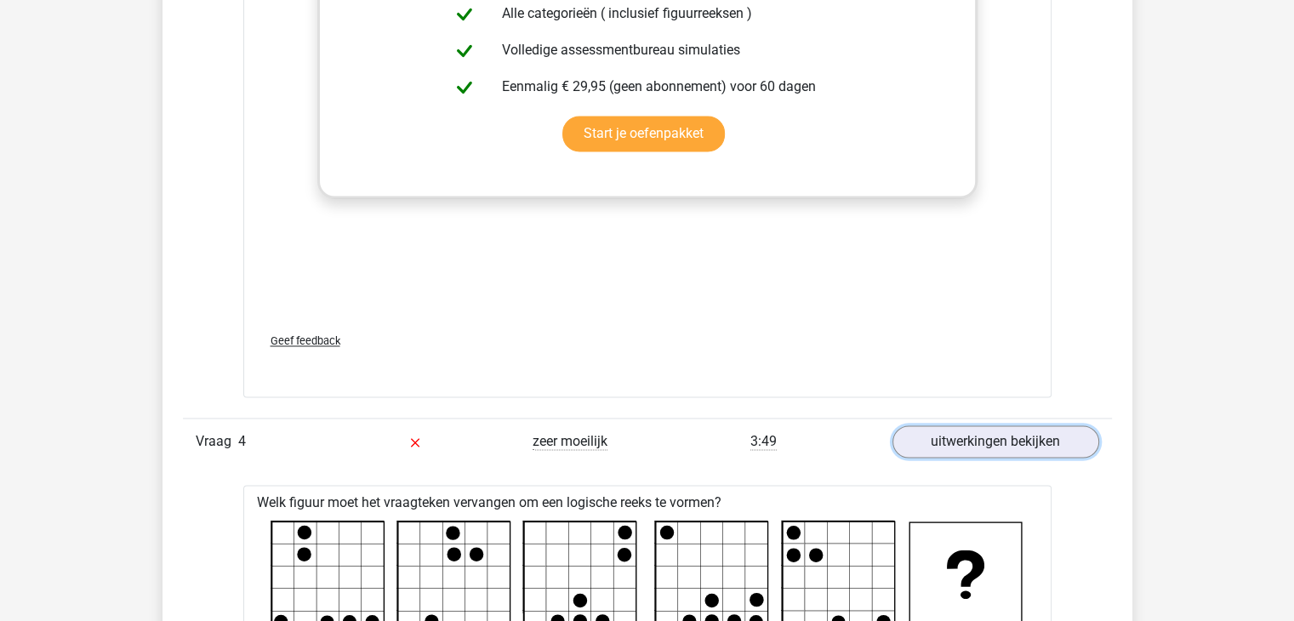
scroll to position [2467, 0]
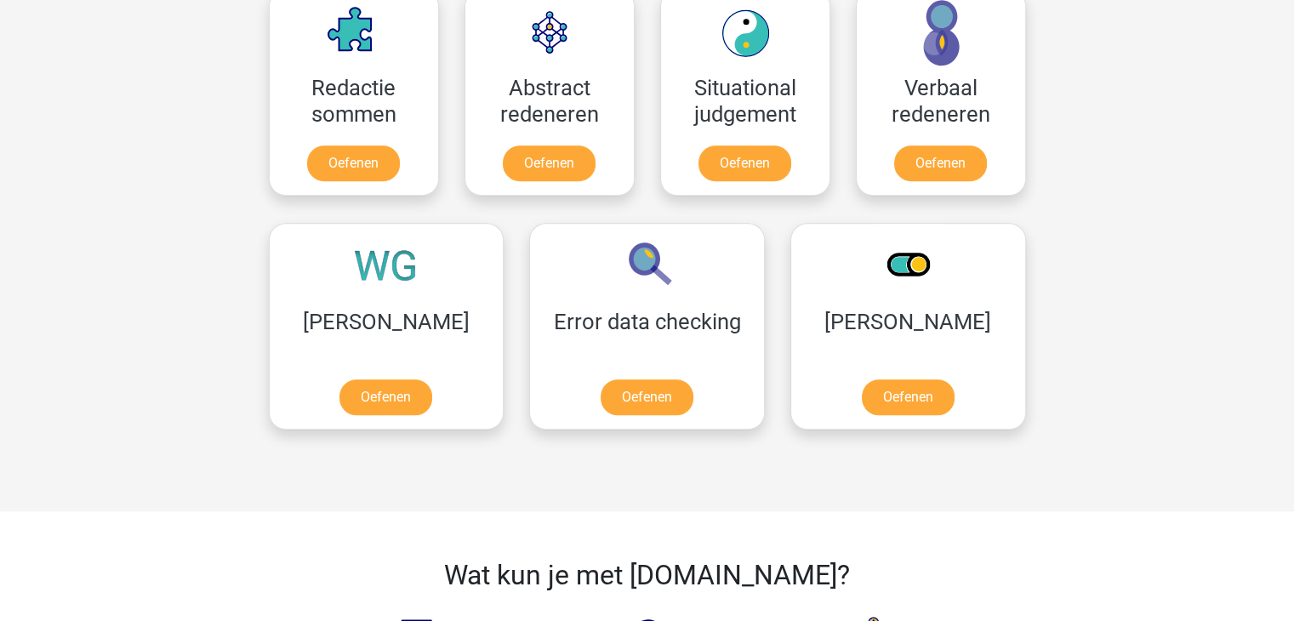
scroll to position [1276, 0]
